Goal: Task Accomplishment & Management: Use online tool/utility

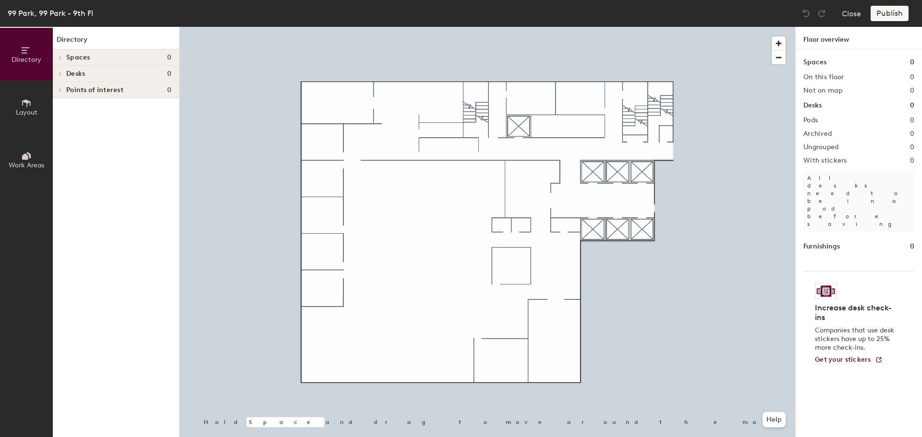
click at [38, 110] on button "Layout" at bounding box center [26, 107] width 53 height 53
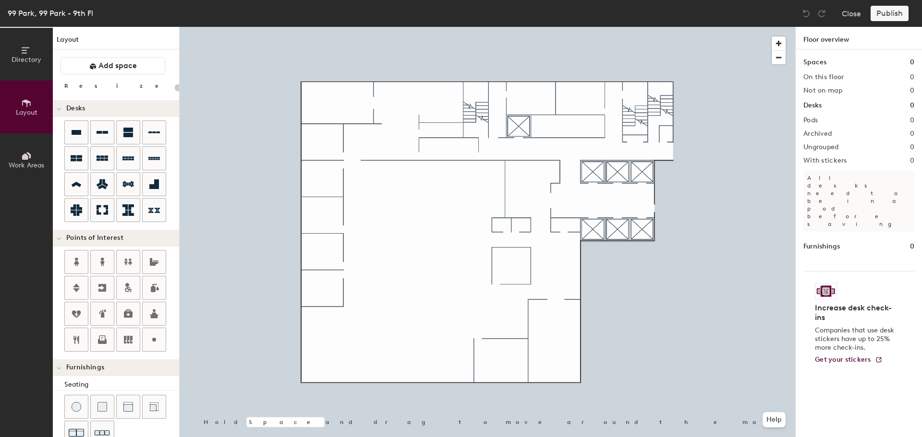
click at [41, 161] on button "Work Areas" at bounding box center [26, 159] width 53 height 53
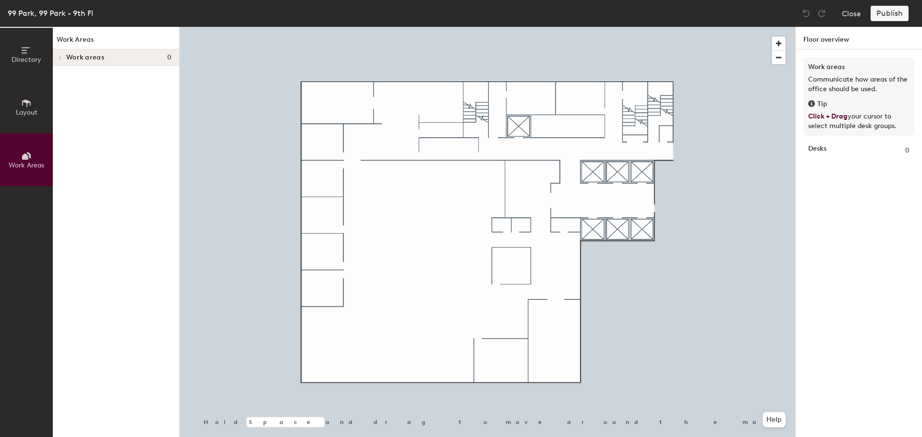
click at [14, 98] on button "Layout" at bounding box center [26, 107] width 53 height 53
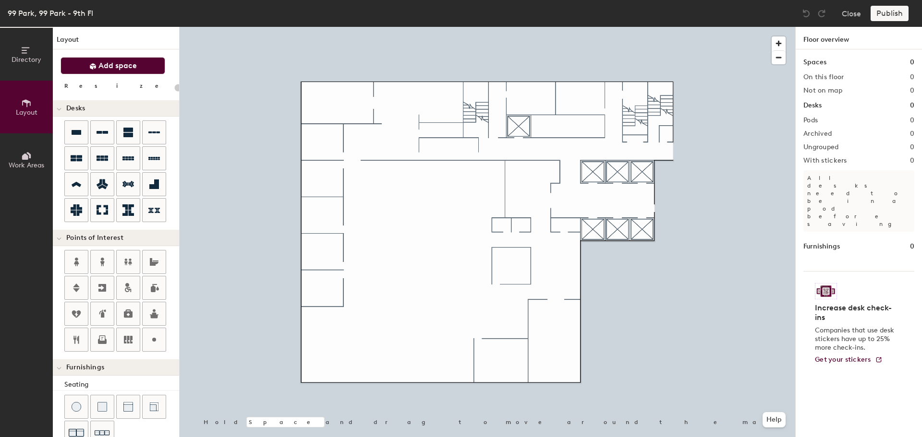
click at [100, 64] on span "Add space" at bounding box center [117, 66] width 38 height 10
click at [46, 57] on button "Directory" at bounding box center [26, 54] width 53 height 53
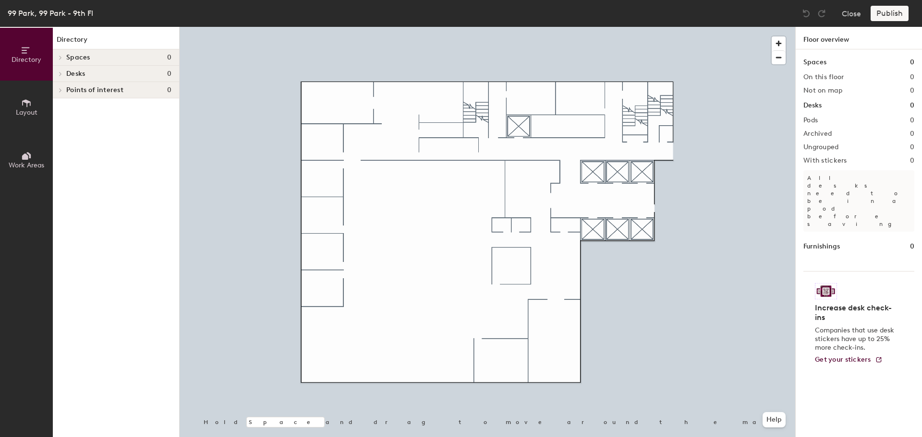
click at [61, 52] on div at bounding box center [59, 57] width 12 height 16
click at [67, 71] on div "Desks 0" at bounding box center [116, 74] width 126 height 16
click at [56, 74] on div at bounding box center [59, 74] width 12 height 16
click at [60, 89] on icon at bounding box center [61, 90] width 2 height 4
click at [39, 94] on button "Layout" at bounding box center [26, 107] width 53 height 53
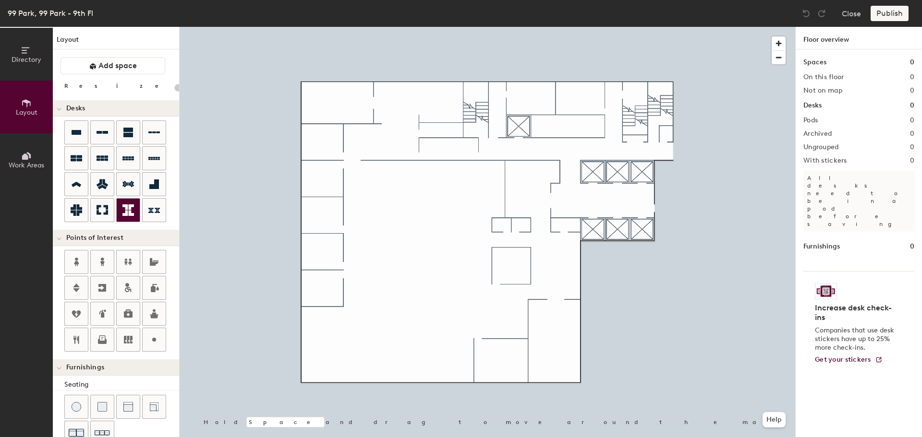
click at [132, 218] on div at bounding box center [128, 210] width 23 height 23
click at [850, 11] on button "Close" at bounding box center [850, 13] width 19 height 15
type input "20"
